Goal: Information Seeking & Learning: Find specific page/section

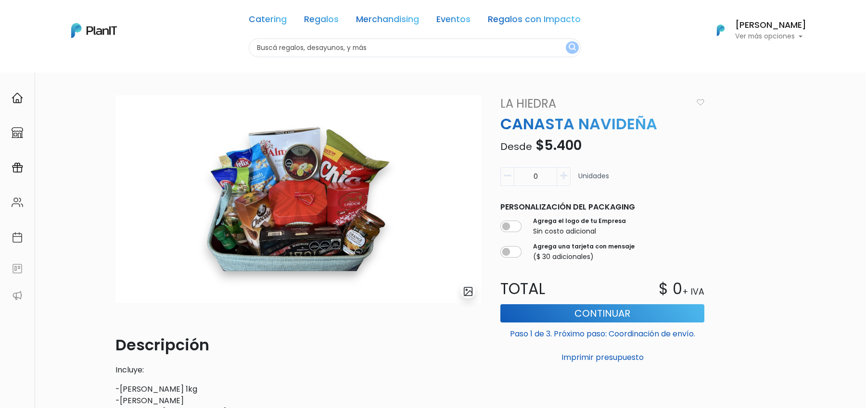
click at [380, 288] on img at bounding box center [298, 199] width 366 height 208
click at [534, 101] on link "La Hiedra" at bounding box center [594, 103] width 198 height 17
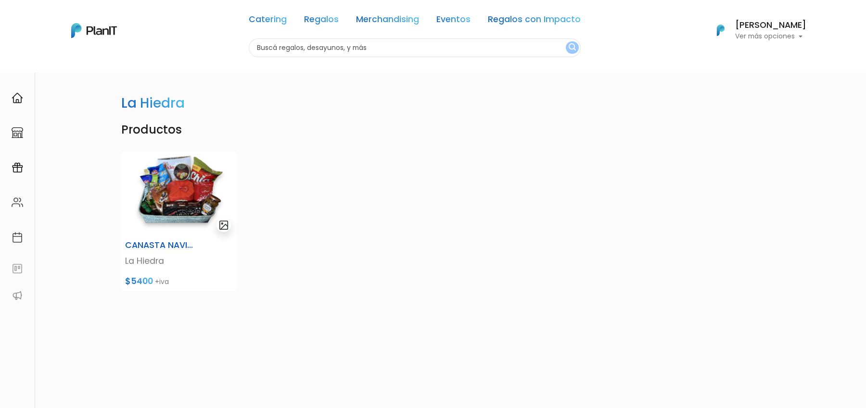
click at [290, 44] on input "text" at bounding box center [415, 47] width 332 height 19
type input "tienda inglesa"
click at [566, 41] on button "submit" at bounding box center [572, 47] width 13 height 13
